Goal: Transaction & Acquisition: Purchase product/service

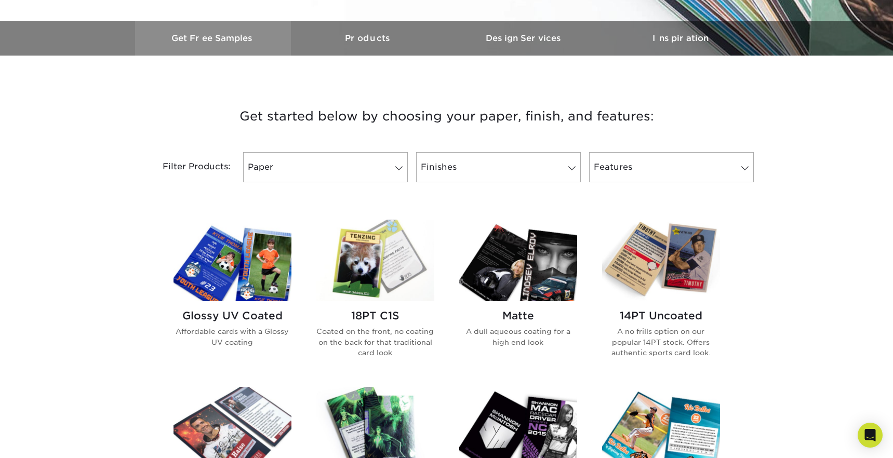
scroll to position [334, 0]
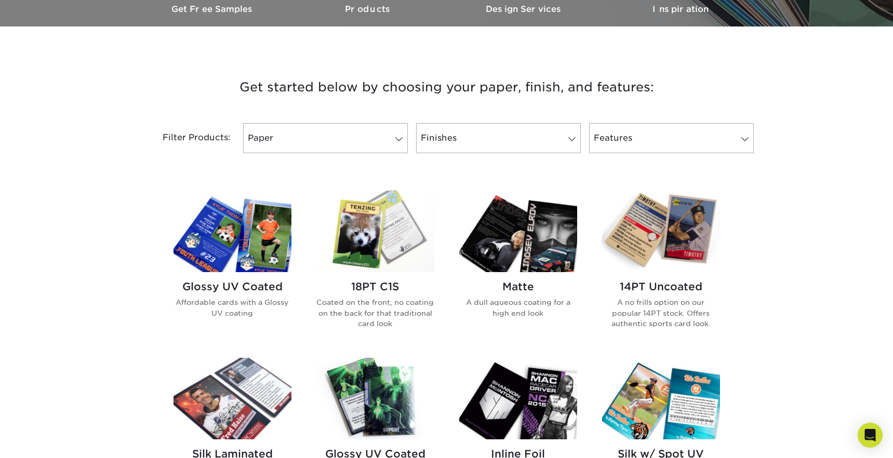
click at [244, 222] on img at bounding box center [232, 232] width 118 height 82
click at [241, 283] on h2 "Glossy UV Coated" at bounding box center [232, 286] width 118 height 12
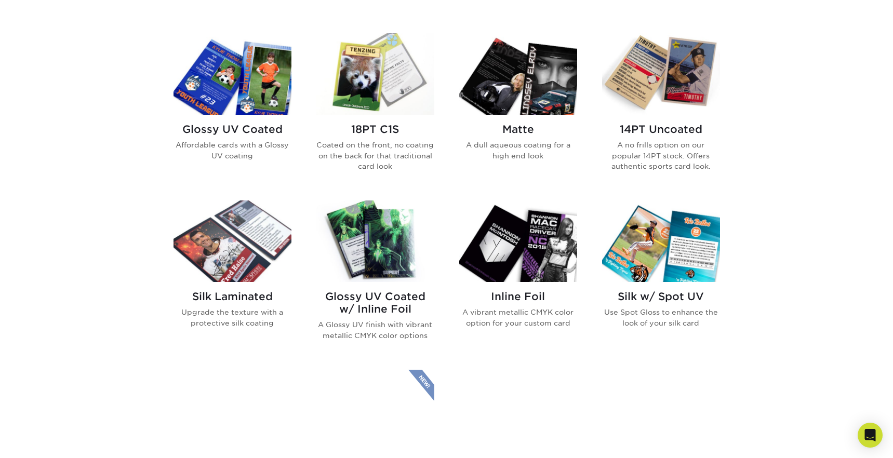
scroll to position [565, 0]
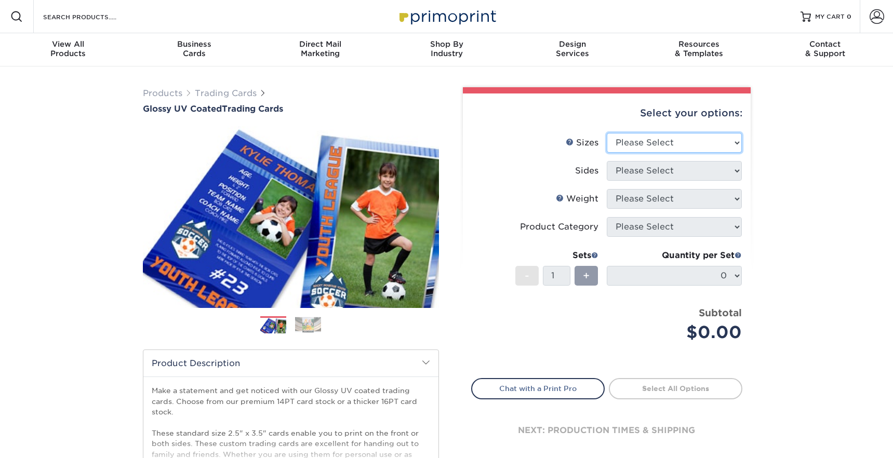
click at [653, 146] on select "Please Select 2.5" x 3.5"" at bounding box center [674, 143] width 135 height 20
select select "2.50x3.50"
click at [607, 133] on select "Please Select 2.5" x 3.5"" at bounding box center [674, 143] width 135 height 20
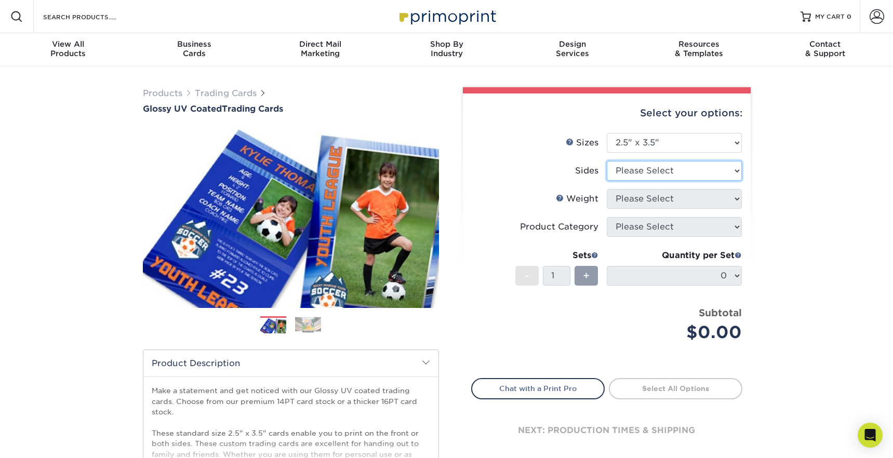
click at [634, 170] on select "Please Select Print Both Sides Print Front Only" at bounding box center [674, 171] width 135 height 20
select select "13abbda7-1d64-4f25-8bb2-c179b224825d"
click at [607, 161] on select "Please Select Print Both Sides Print Front Only" at bounding box center [674, 171] width 135 height 20
click at [636, 204] on select "Please Select 16PT 14PT 18PT C1S" at bounding box center [674, 199] width 135 height 20
select select "16PT"
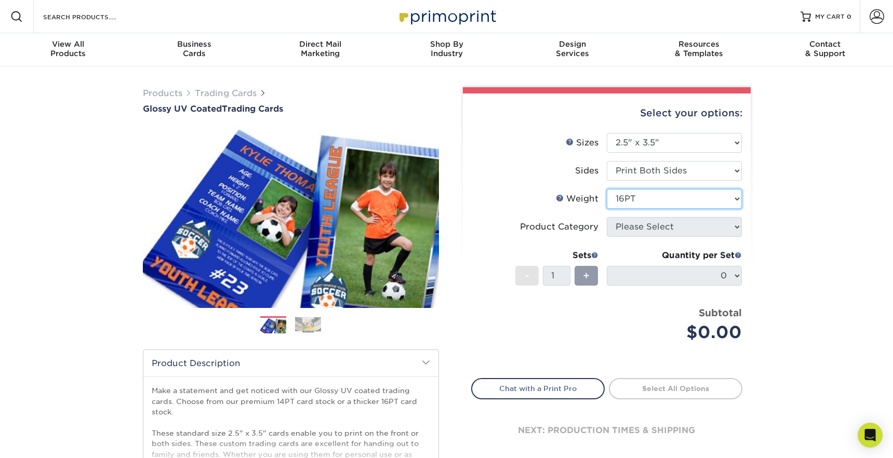
click at [607, 189] on select "Please Select 16PT 14PT 18PT C1S" at bounding box center [674, 199] width 135 height 20
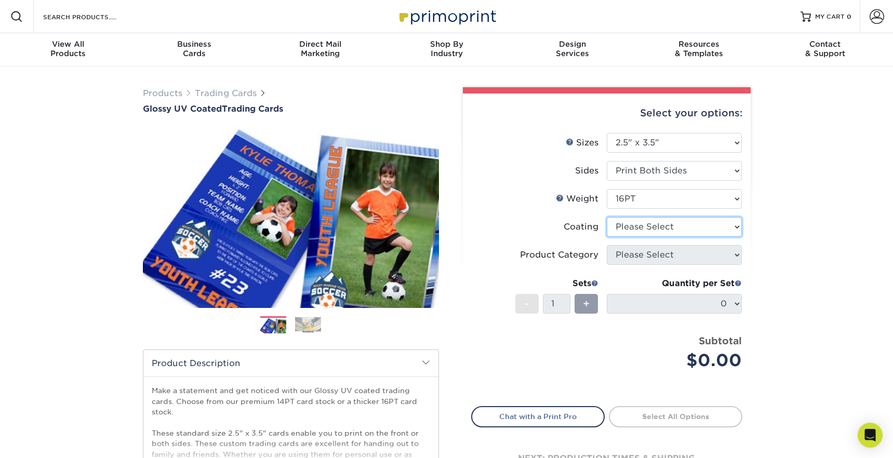
click at [626, 226] on select at bounding box center [674, 227] width 135 height 20
select select "ae367451-b2b8-45df-a344-0f05b6a12993"
click at [607, 217] on select at bounding box center [674, 227] width 135 height 20
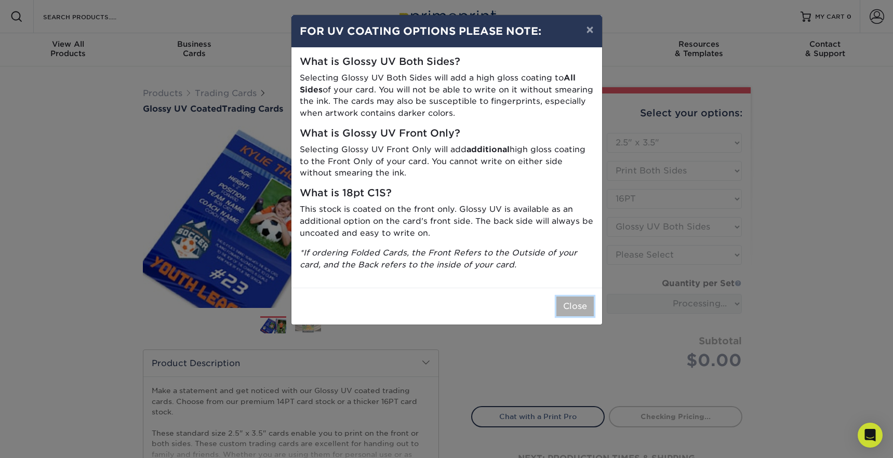
click at [579, 311] on button "Close" at bounding box center [574, 307] width 37 height 20
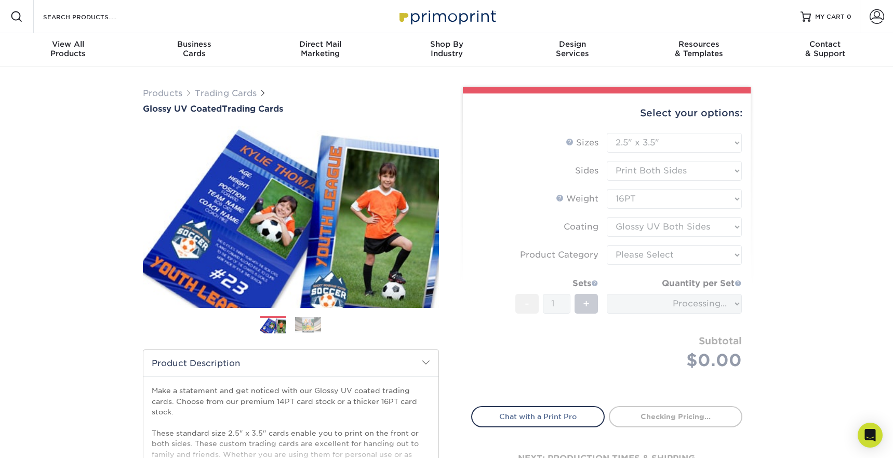
click at [636, 256] on form "Sizes Help Sizes Please Select 2.5" x 3.5" Sides Please Select 16PT - 1" at bounding box center [606, 263] width 271 height 261
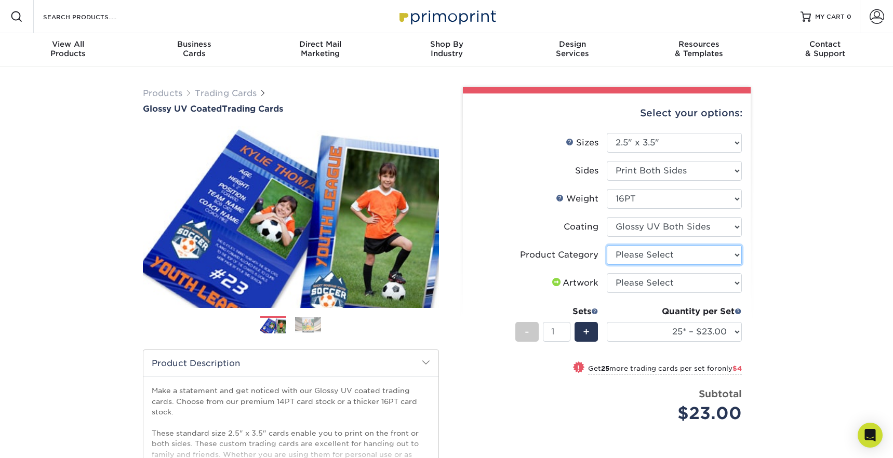
click at [649, 247] on select "Please Select Trading Cards" at bounding box center [674, 255] width 135 height 20
select select "c2f9bce9-36c2-409d-b101-c29d9d031e18"
click at [607, 245] on select "Please Select Trading Cards" at bounding box center [674, 255] width 135 height 20
click at [634, 283] on select "Please Select I will upload files I need a design - $100" at bounding box center [674, 283] width 135 height 20
select select "upload"
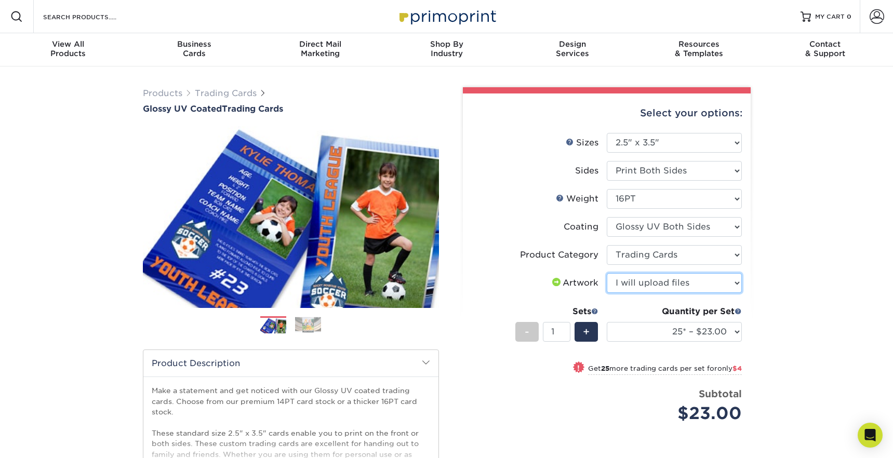
click at [607, 273] on select "Please Select I will upload files I need a design - $100" at bounding box center [674, 283] width 135 height 20
click at [637, 326] on select "25* – $23.00 50* – $27.00 75* – $33.00 100* – $37.00 250* – $47.00 500 – $58.00…" at bounding box center [674, 332] width 135 height 20
select select "100* – $37.00"
click at [607, 322] on select "25* – $23.00 50* – $27.00 75* – $33.00 100* – $37.00 250* – $47.00 500 – $58.00…" at bounding box center [674, 332] width 135 height 20
